Goal: Information Seeking & Learning: Learn about a topic

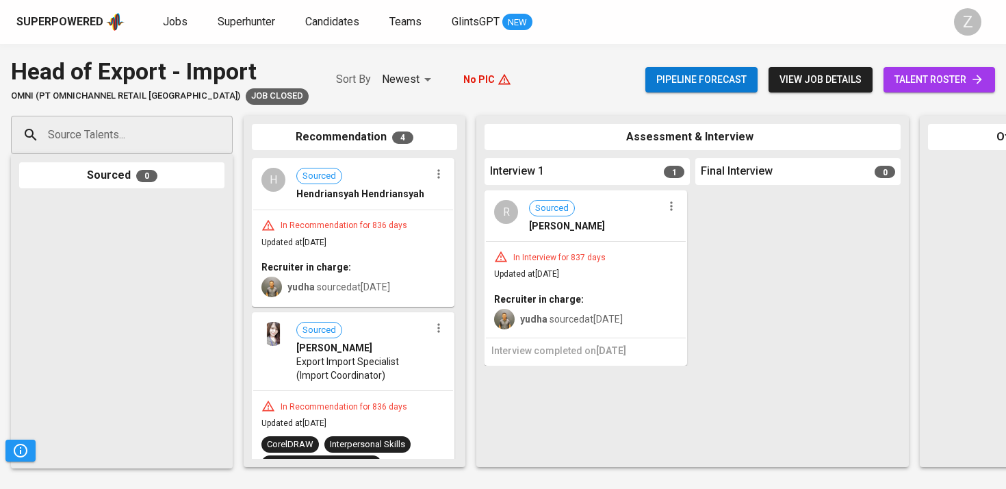
click at [189, 25] on div "Jobs Superhunter Candidates Teams GlintsGPT NEW" at bounding box center [348, 22] width 370 height 17
click at [180, 22] on span "Jobs" at bounding box center [175, 21] width 25 height 13
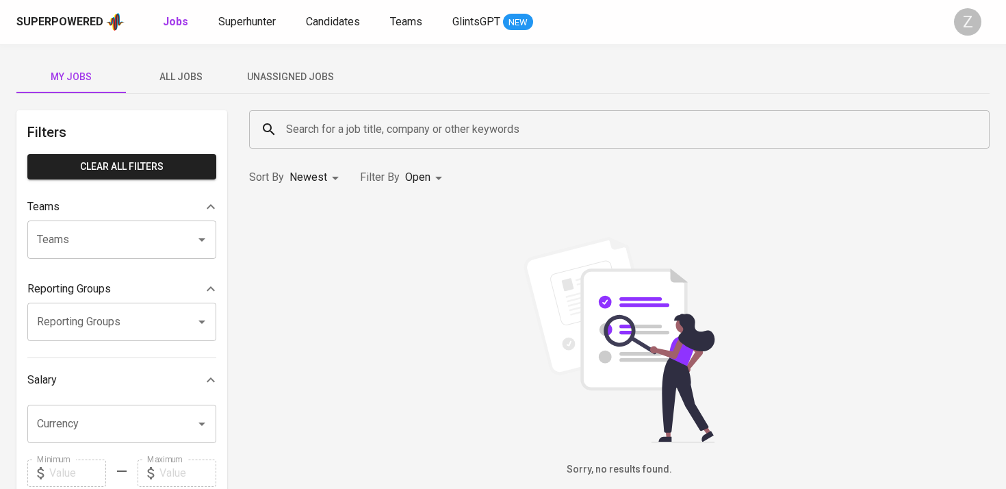
click at [198, 66] on button "All Jobs" at bounding box center [181, 76] width 110 height 33
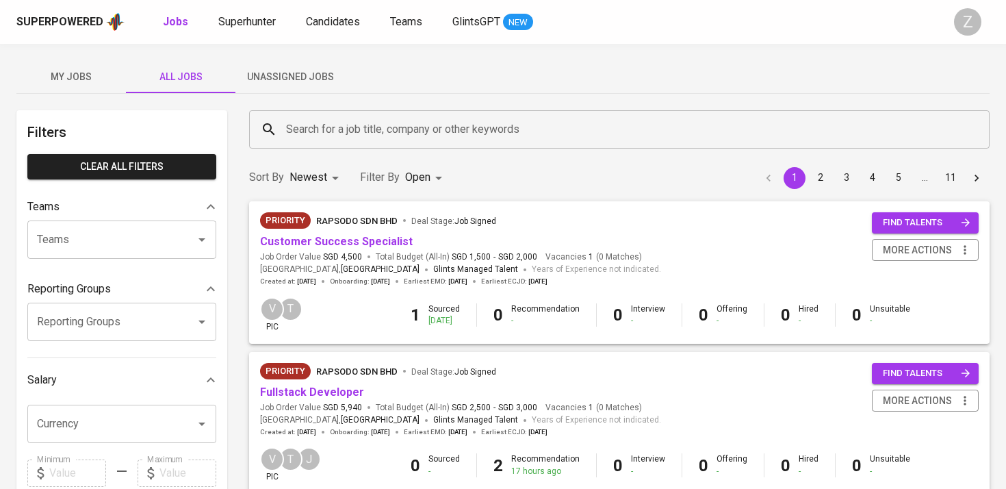
click at [330, 134] on input "Search for a job title, company or other keywords" at bounding box center [623, 129] width 681 height 26
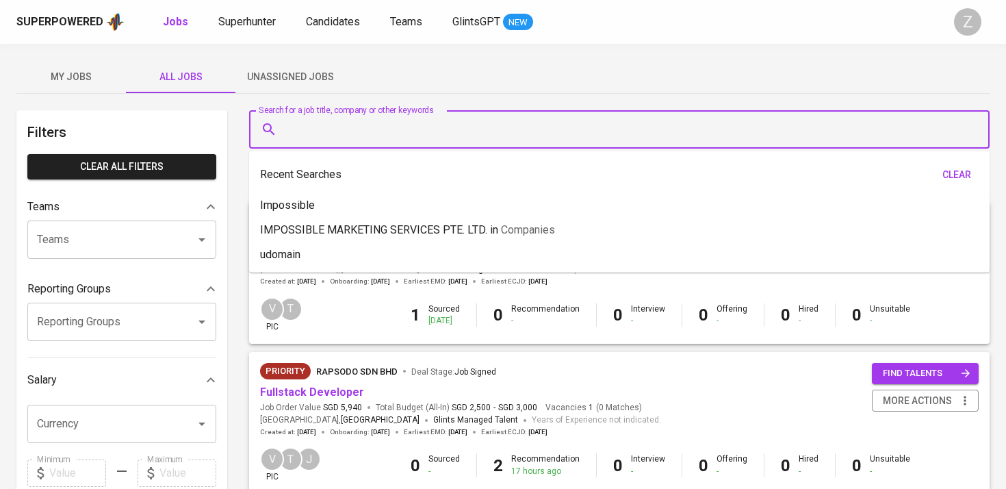
type input "v"
paste input "systems engineer."
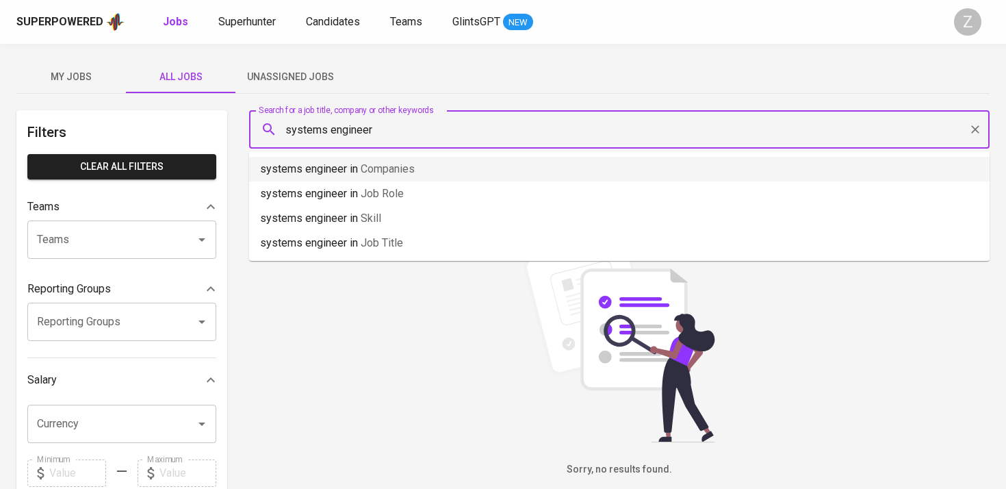
type input "systems engineer"
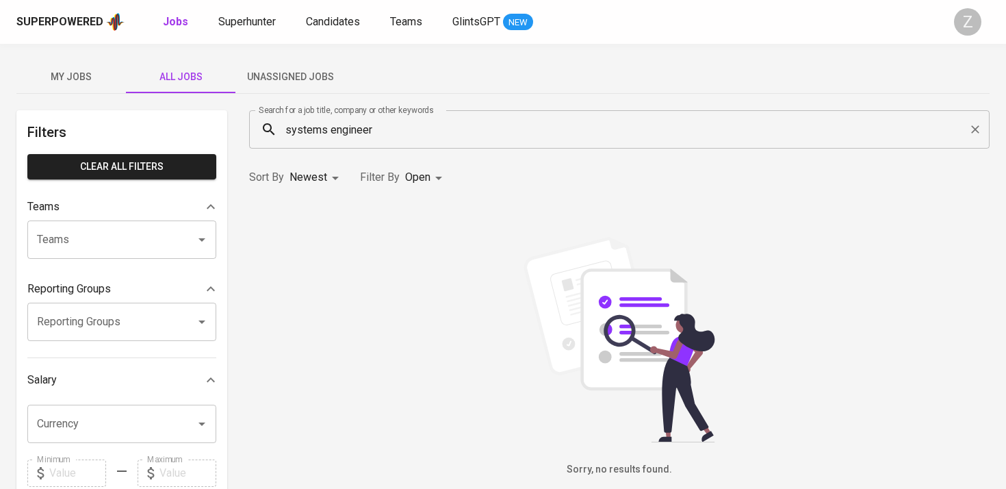
click at [448, 103] on div "Search for a job title, company or other keywords systems engineer Search for a…" at bounding box center [619, 129] width 757 height 55
click at [433, 175] on body "Superpowered Jobs Superhunter Candidates Teams GlintsGPT NEW Z My Jobs All Jobs…" at bounding box center [503, 467] width 1006 height 935
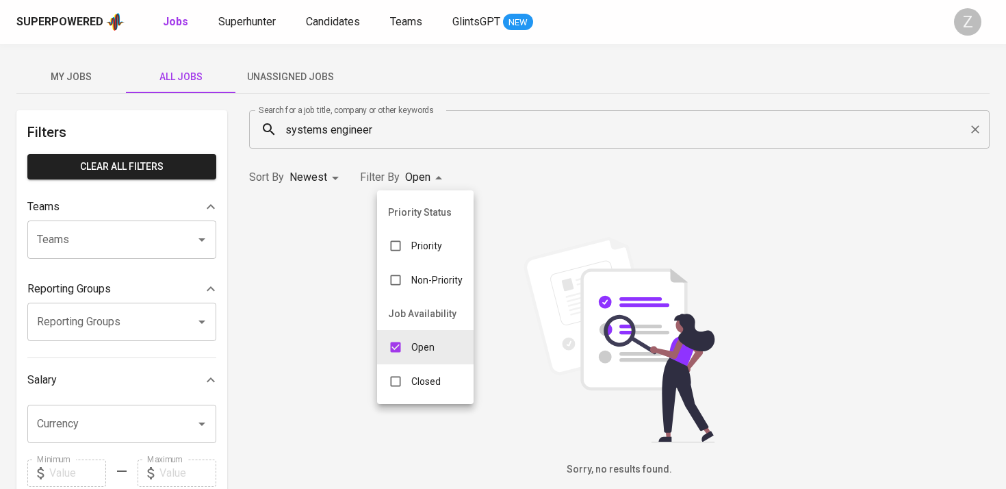
click at [430, 375] on p "Closed" at bounding box center [425, 382] width 29 height 14
type input "OPEN,CLOSE"
checkbox input "true"
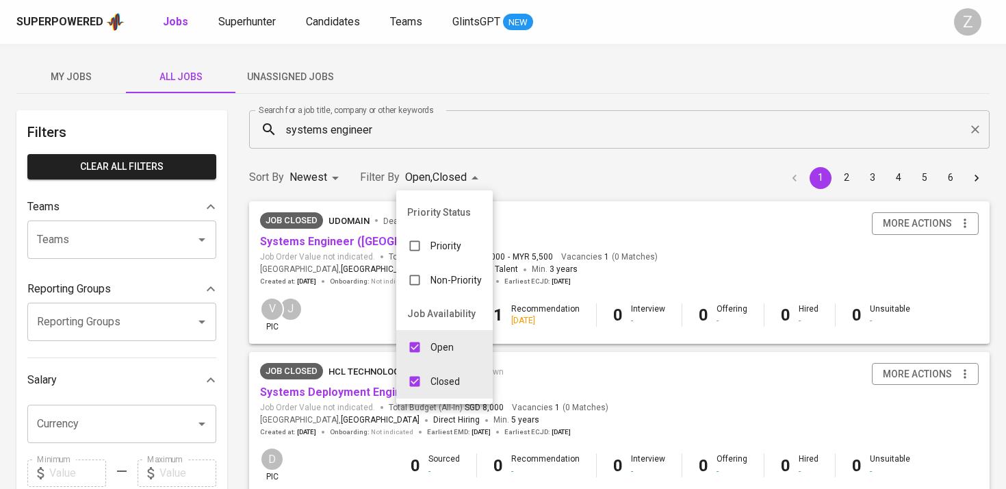
click at [349, 268] on div at bounding box center [503, 244] width 1006 height 489
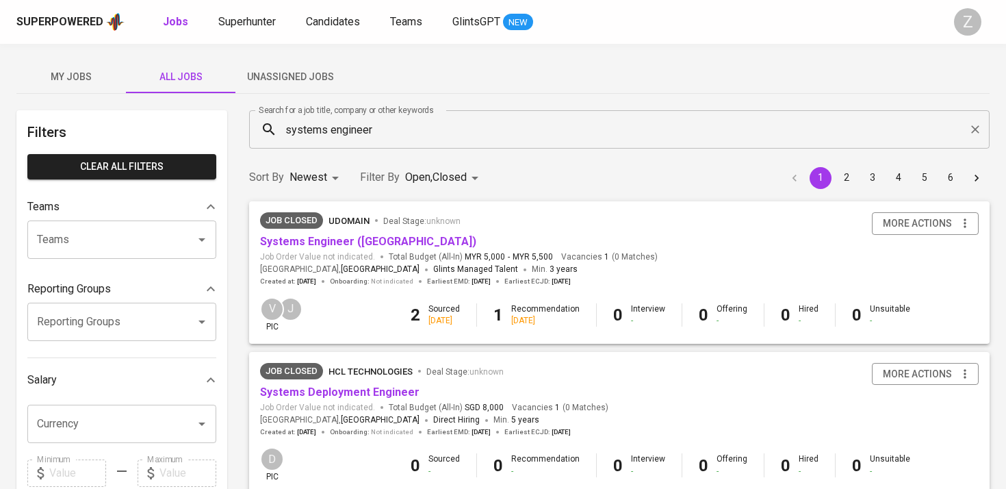
click at [381, 130] on input "systems engineer" at bounding box center [623, 129] width 681 height 26
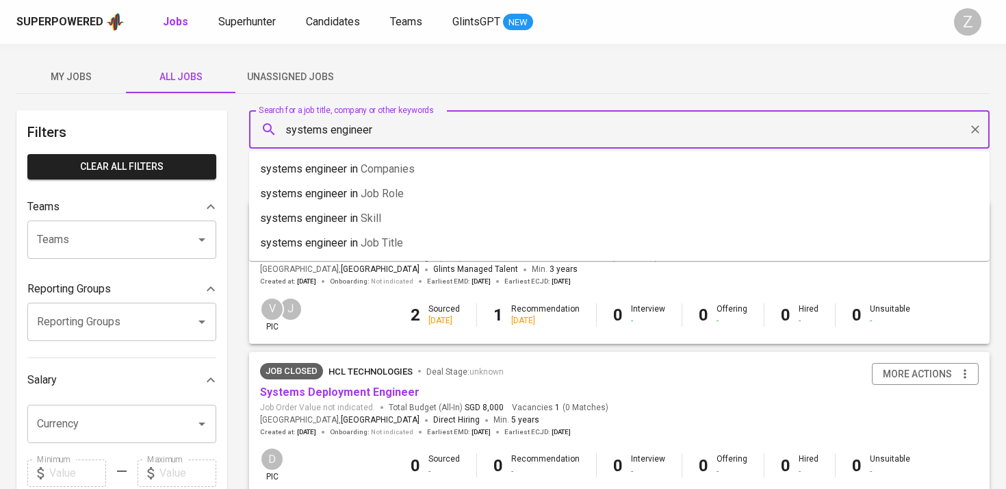
click at [381, 130] on input "systems engineer" at bounding box center [623, 129] width 681 height 26
type input "Udomain"
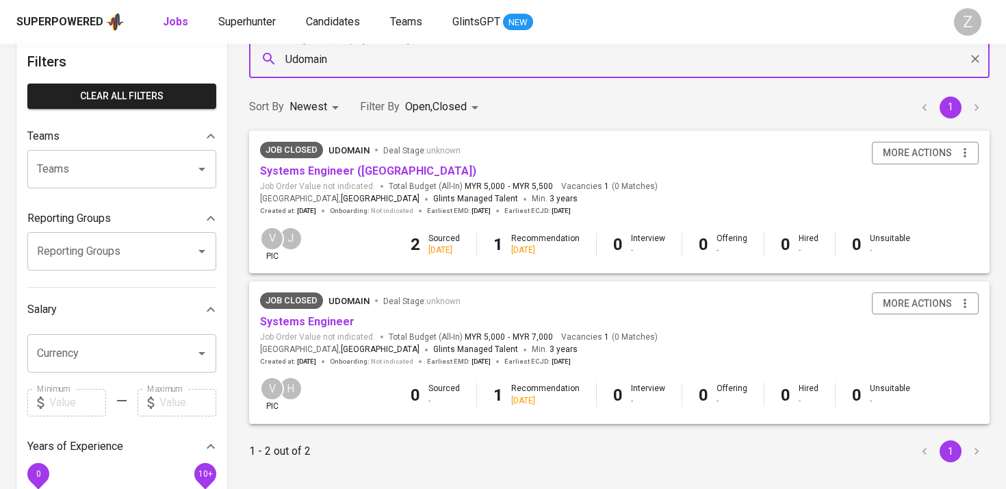
scroll to position [25, 0]
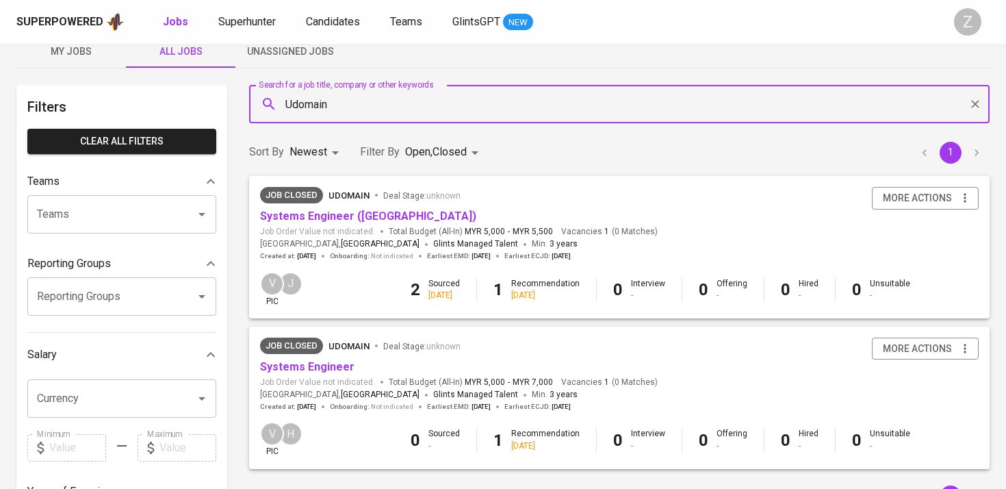
click at [183, 210] on div at bounding box center [193, 214] width 36 height 19
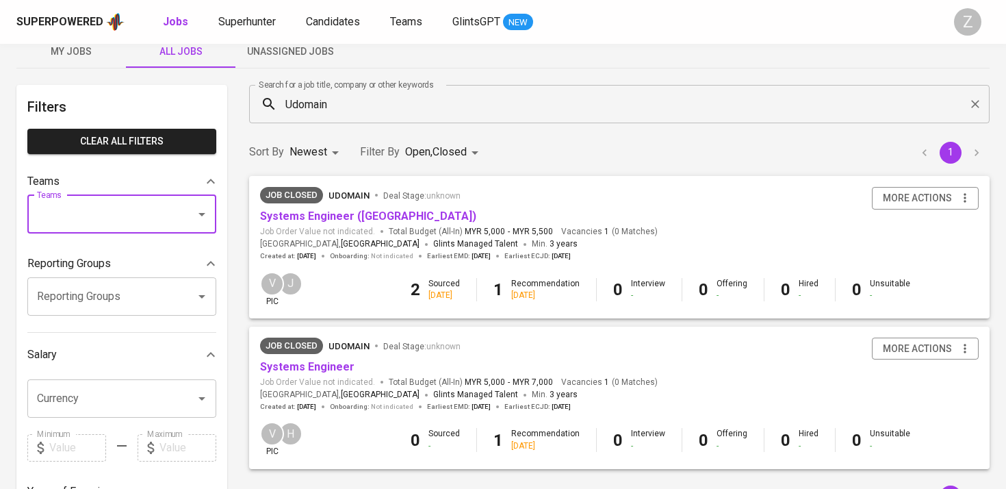
click at [322, 149] on body "Superpowered Jobs Superhunter Candidates Teams GlintsGPT NEW Z My Jobs All Jobs…" at bounding box center [503, 442] width 1006 height 935
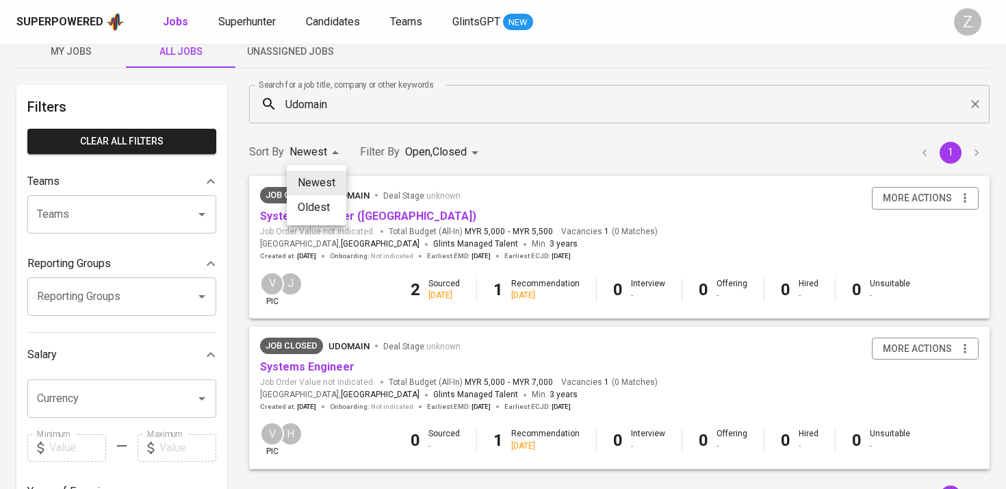
click at [322, 199] on li "Oldest" at bounding box center [317, 207] width 60 height 25
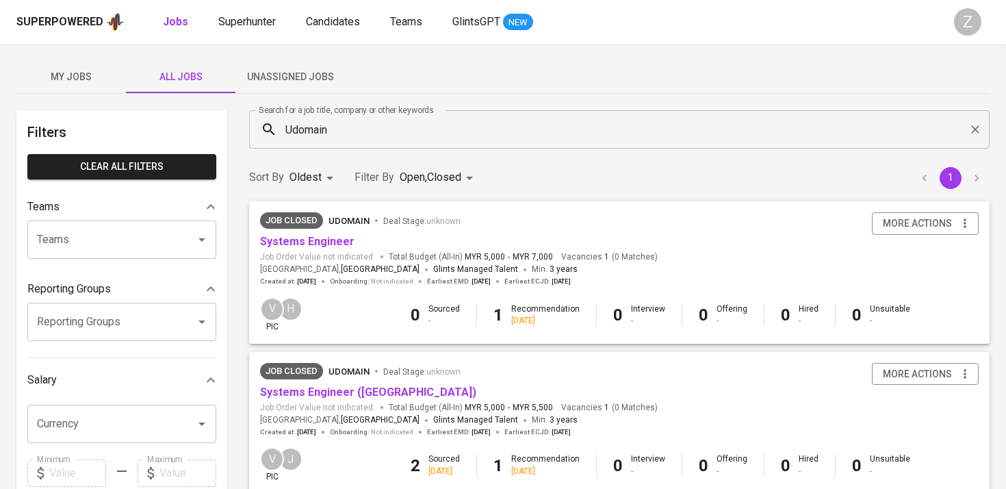
click at [293, 182] on body "Superpowered Jobs Superhunter Candidates Teams GlintsGPT NEW Z My Jobs All Jobs…" at bounding box center [503, 467] width 1006 height 935
click at [303, 201] on li "Newest" at bounding box center [314, 208] width 60 height 25
type input "NEWEST"
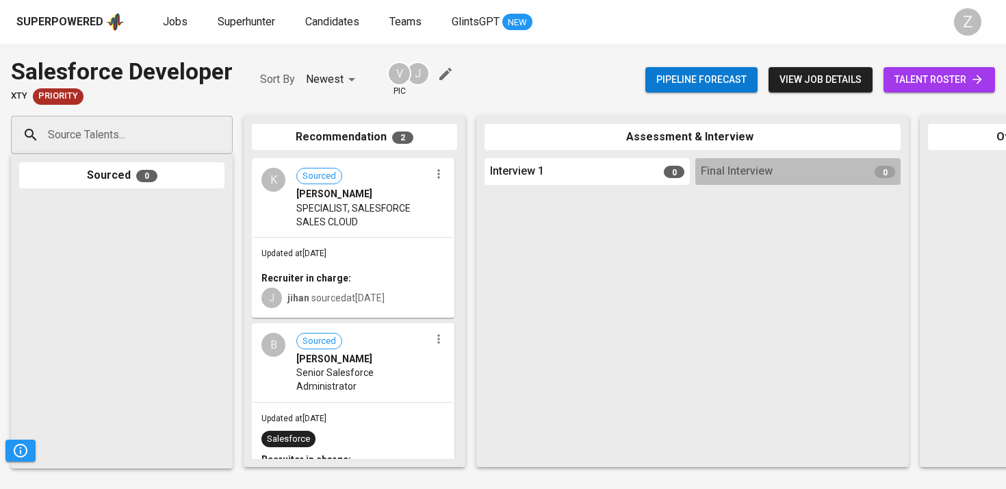
click at [326, 342] on span "Sourced" at bounding box center [319, 341] width 45 height 13
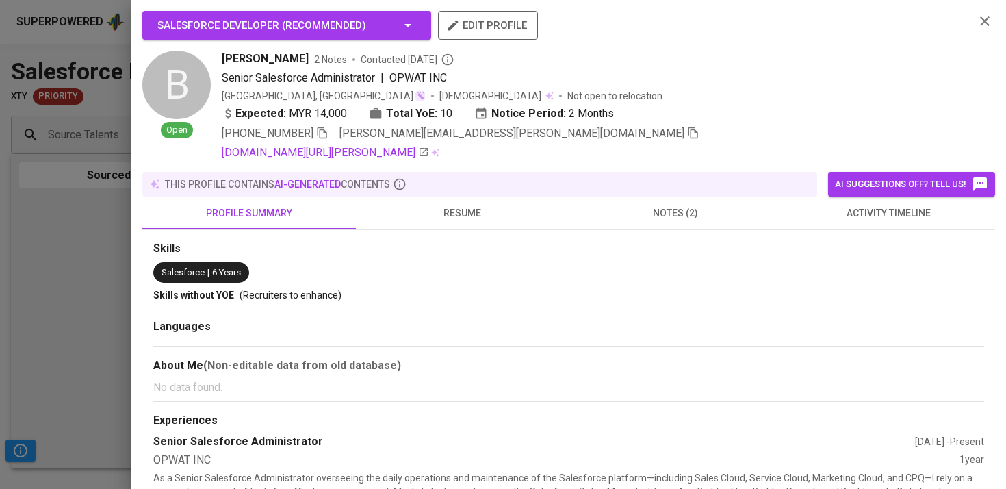
click at [18, 247] on div at bounding box center [503, 244] width 1006 height 489
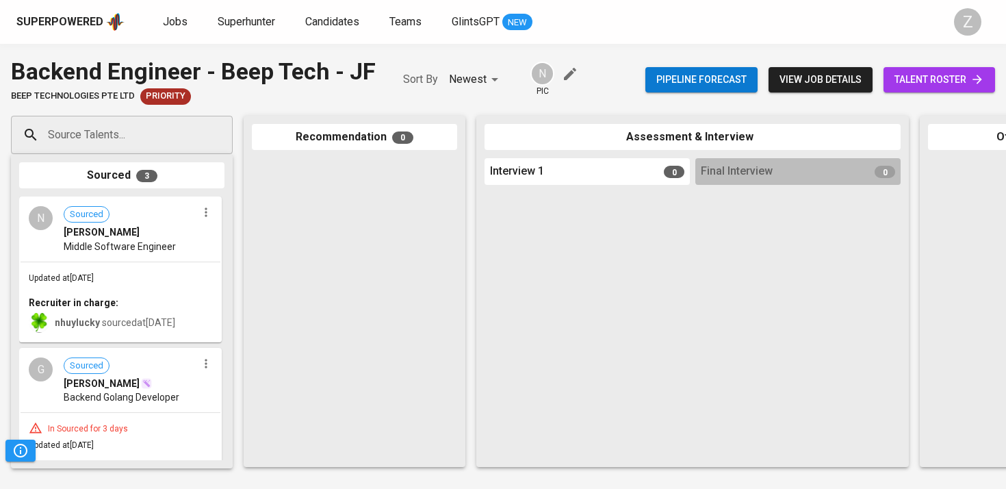
scroll to position [246, 0]
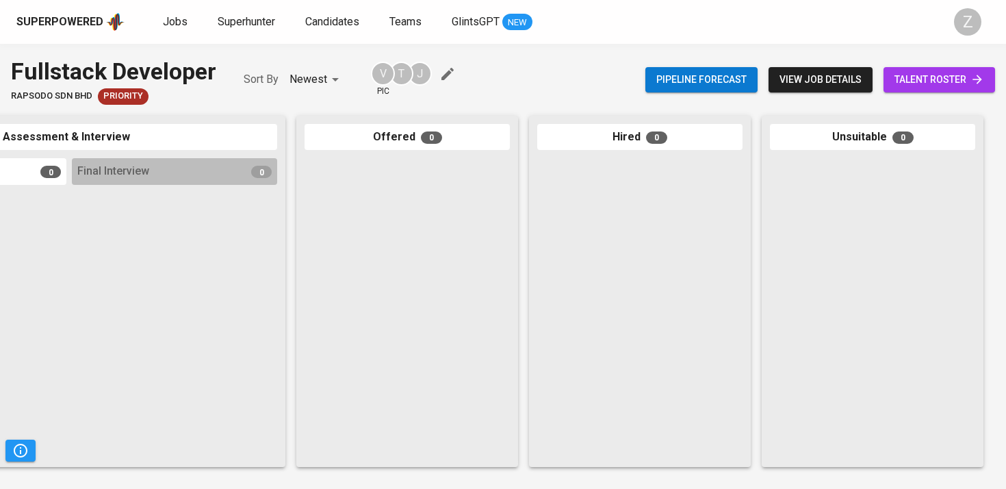
scroll to position [0, 620]
